Goal: Find specific page/section: Find specific page/section

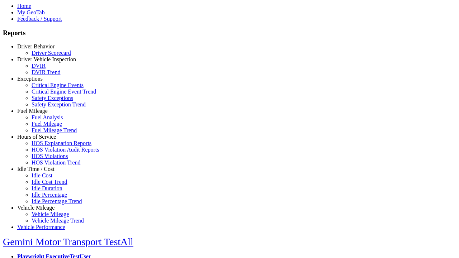
click at [41, 172] on link "Idle Time / Cost" at bounding box center [35, 169] width 37 height 6
click at [47, 179] on link "Idle Cost" at bounding box center [42, 176] width 21 height 6
select select "**"
select select
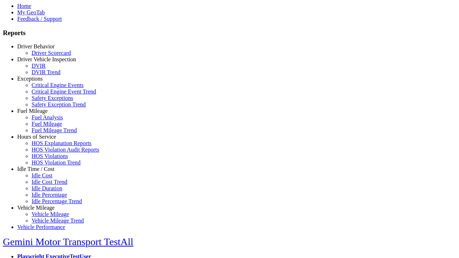
select select
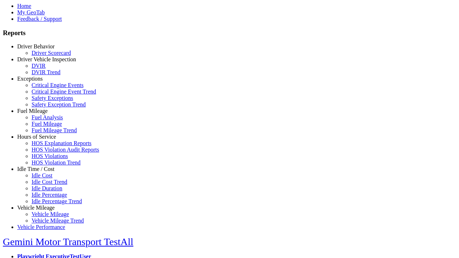
select select
